Goal: Information Seeking & Learning: Learn about a topic

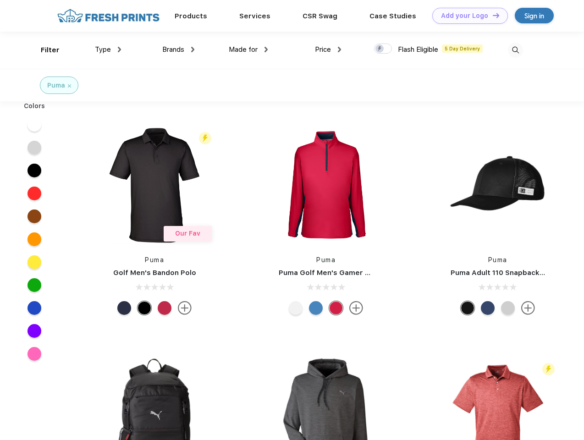
click at [467, 16] on link "Add your Logo Design Tool" at bounding box center [470, 16] width 76 height 16
click at [0, 0] on div "Design Tool" at bounding box center [0, 0] width 0 height 0
click at [492, 15] on link "Add your Logo Design Tool" at bounding box center [470, 16] width 76 height 16
click at [44, 50] on div "Filter" at bounding box center [50, 50] width 19 height 11
click at [108, 50] on span "Type" at bounding box center [103, 49] width 16 height 8
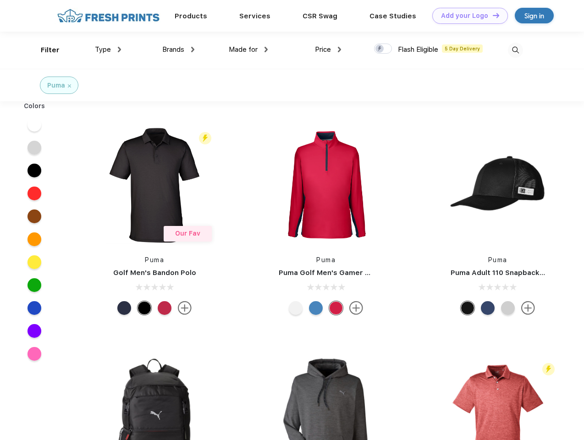
click at [178, 50] on span "Brands" at bounding box center [173, 49] width 22 height 8
click at [249, 50] on span "Made for" at bounding box center [243, 49] width 29 height 8
click at [328, 50] on span "Price" at bounding box center [323, 49] width 16 height 8
click at [383, 49] on div at bounding box center [383, 49] width 18 height 10
click at [380, 49] on input "checkbox" at bounding box center [377, 46] width 6 height 6
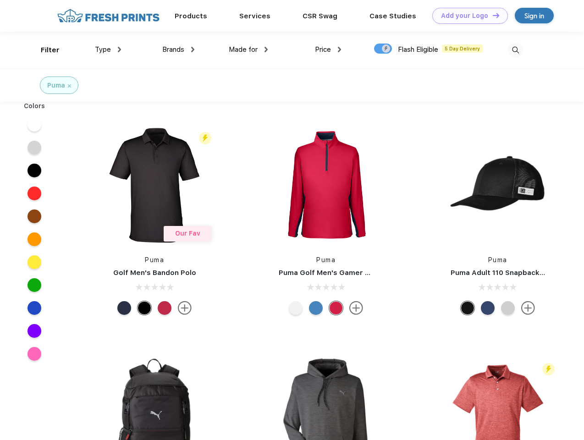
click at [515, 50] on img at bounding box center [515, 50] width 15 height 15
